Goal: Check status: Check status

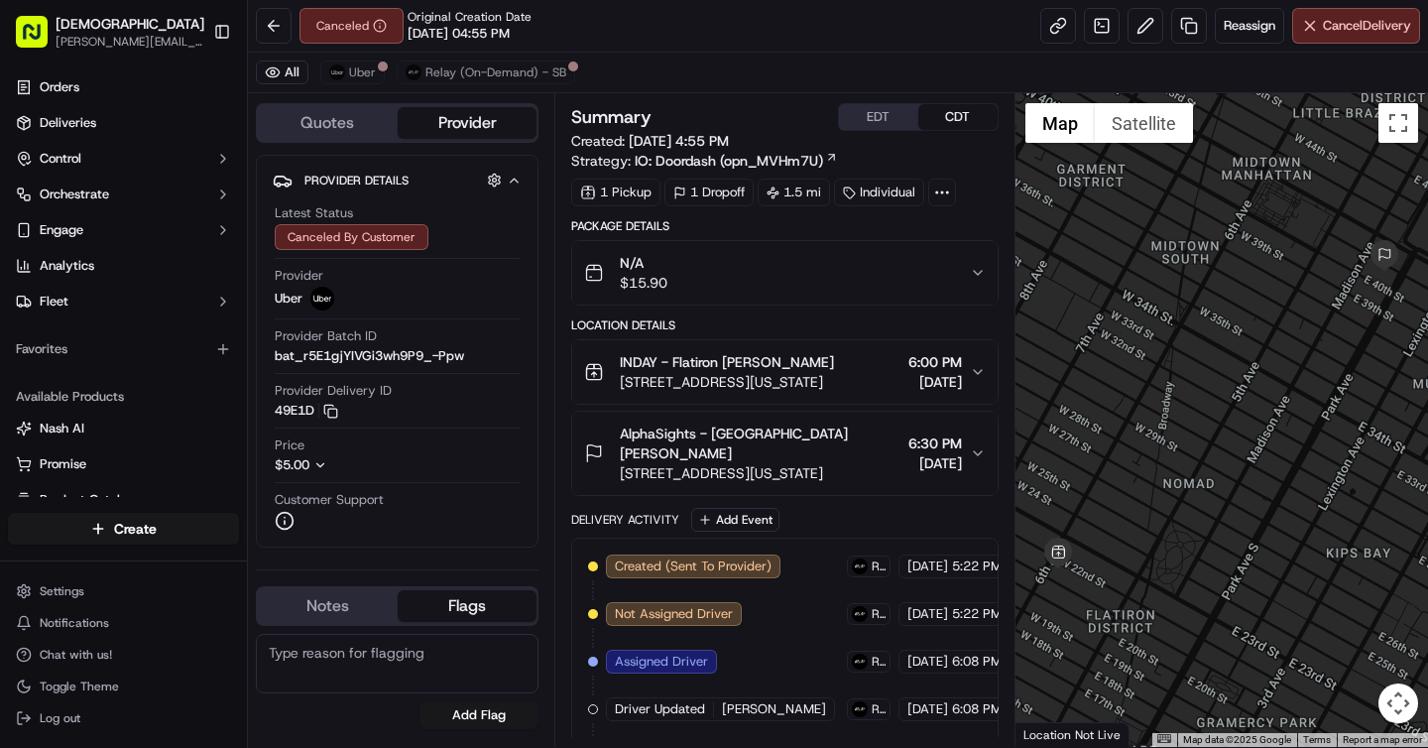
click at [734, 438] on span "AlphaSights - [GEOGRAPHIC_DATA] [PERSON_NAME]" at bounding box center [760, 444] width 280 height 40
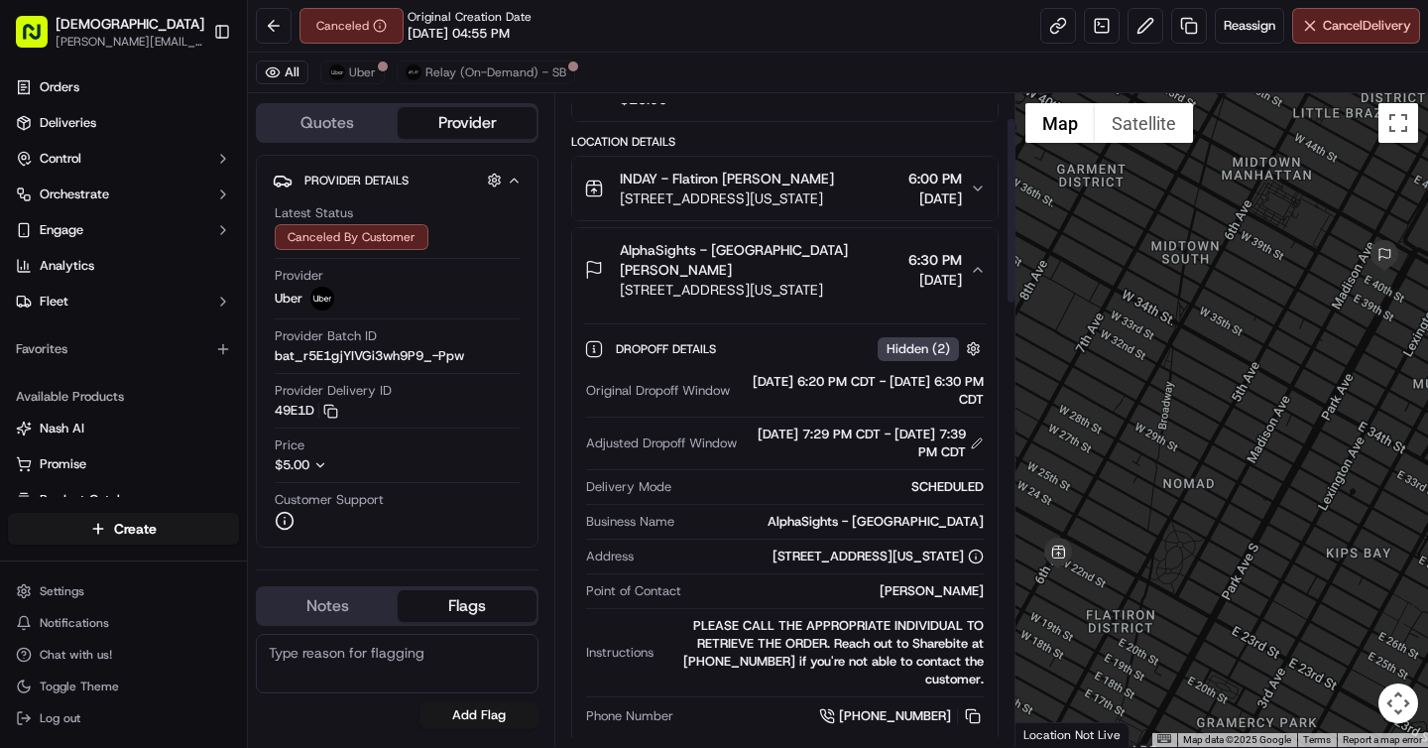
scroll to position [295, 0]
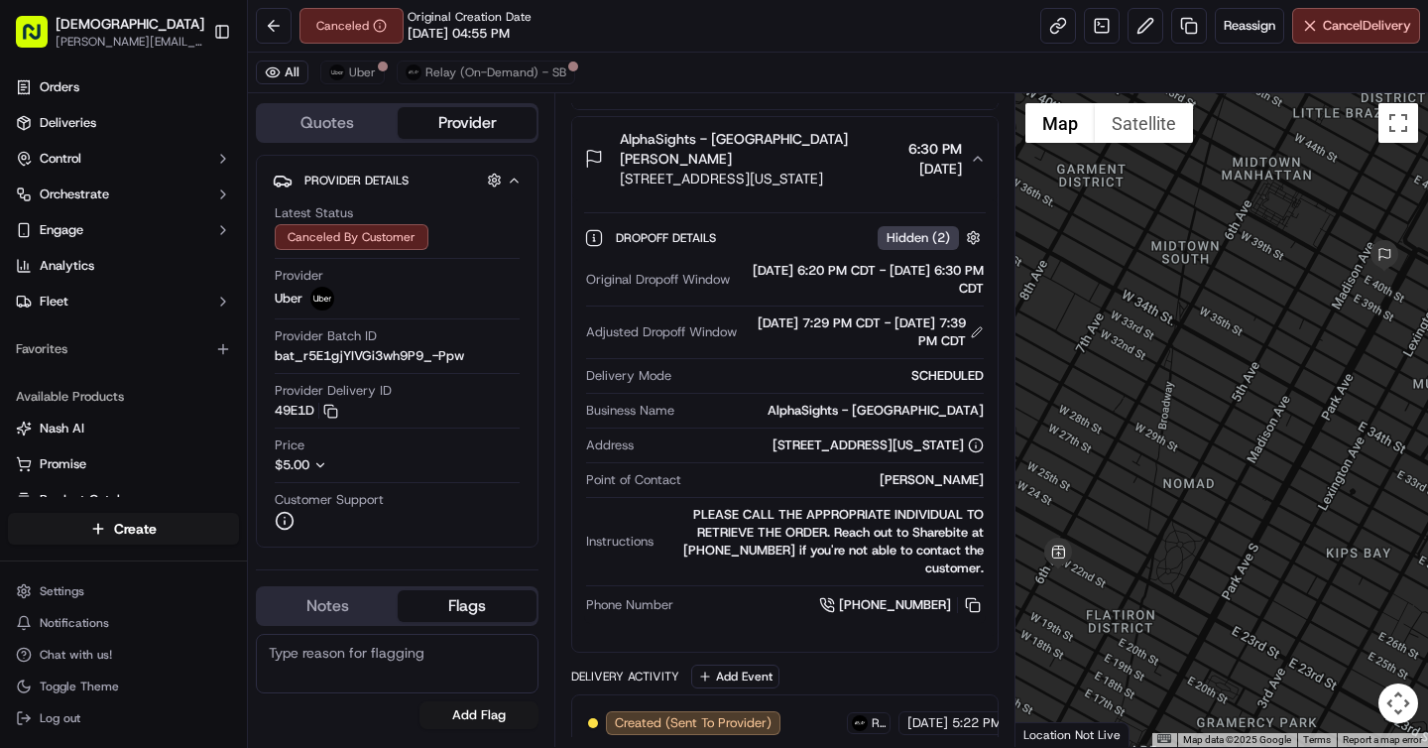
click at [915, 471] on div "[PERSON_NAME]" at bounding box center [836, 480] width 294 height 18
copy div "[PERSON_NAME]"
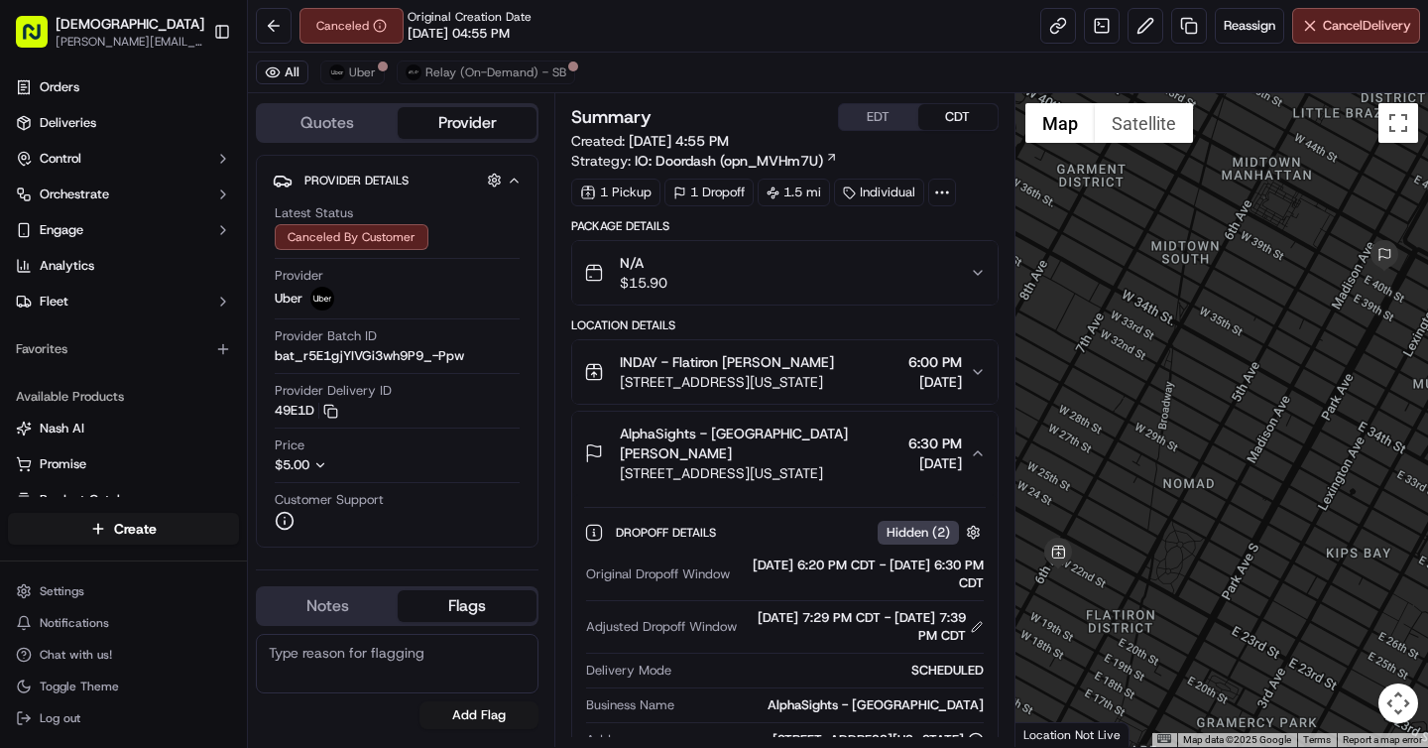
click at [764, 441] on span "AlphaSights - [GEOGRAPHIC_DATA] [PERSON_NAME]" at bounding box center [760, 444] width 280 height 40
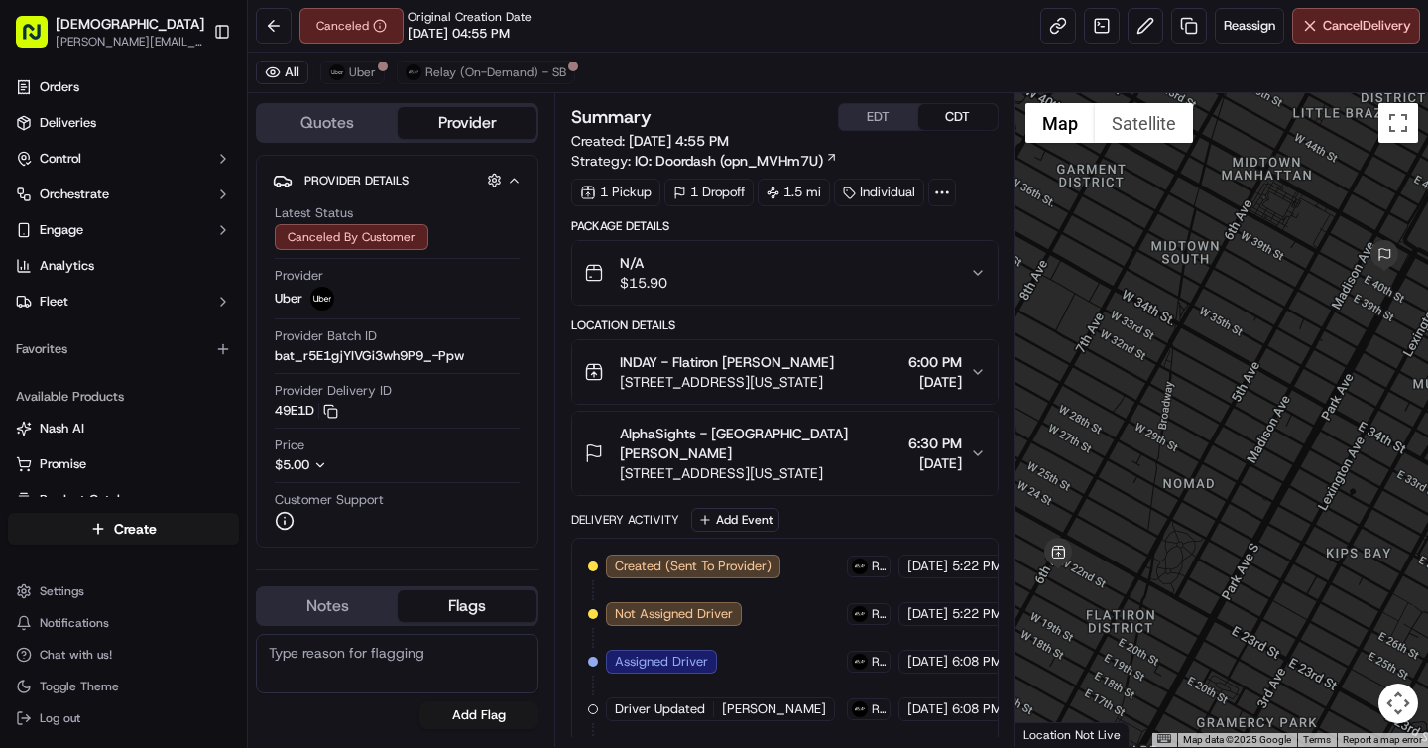
click at [764, 441] on span "AlphaSights - [GEOGRAPHIC_DATA] [PERSON_NAME]" at bounding box center [760, 444] width 280 height 40
